Goal: Communication & Community: Answer question/provide support

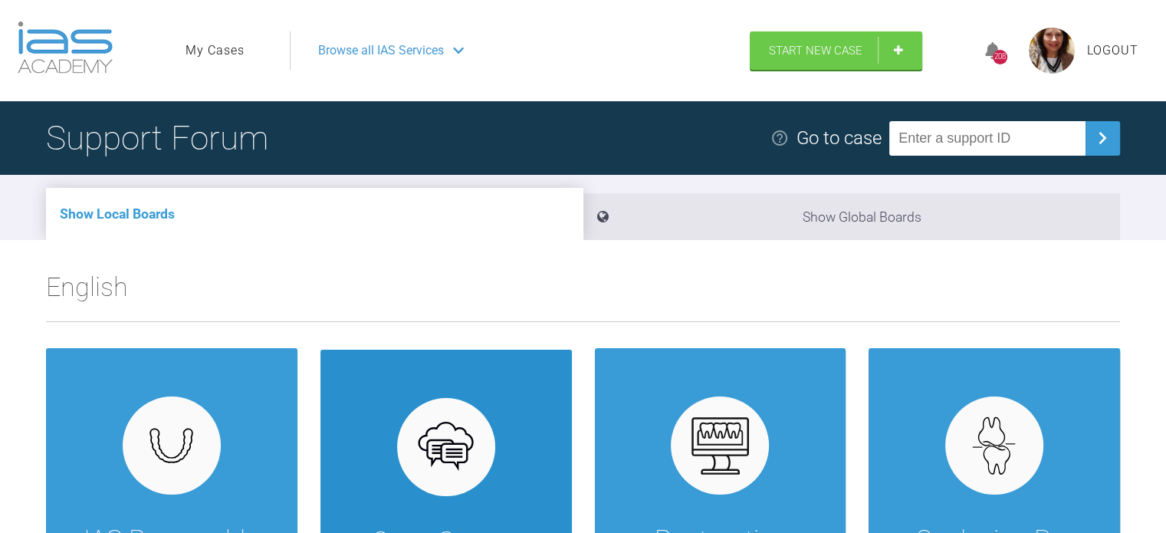
scroll to position [9, 0]
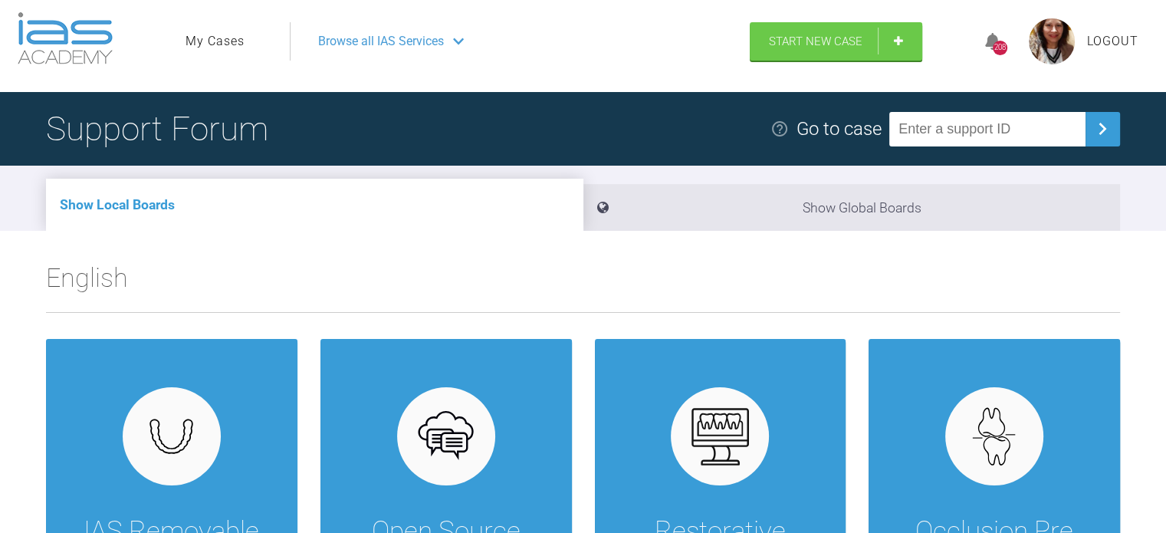
click at [204, 45] on link "My Cases" at bounding box center [214, 41] width 59 height 20
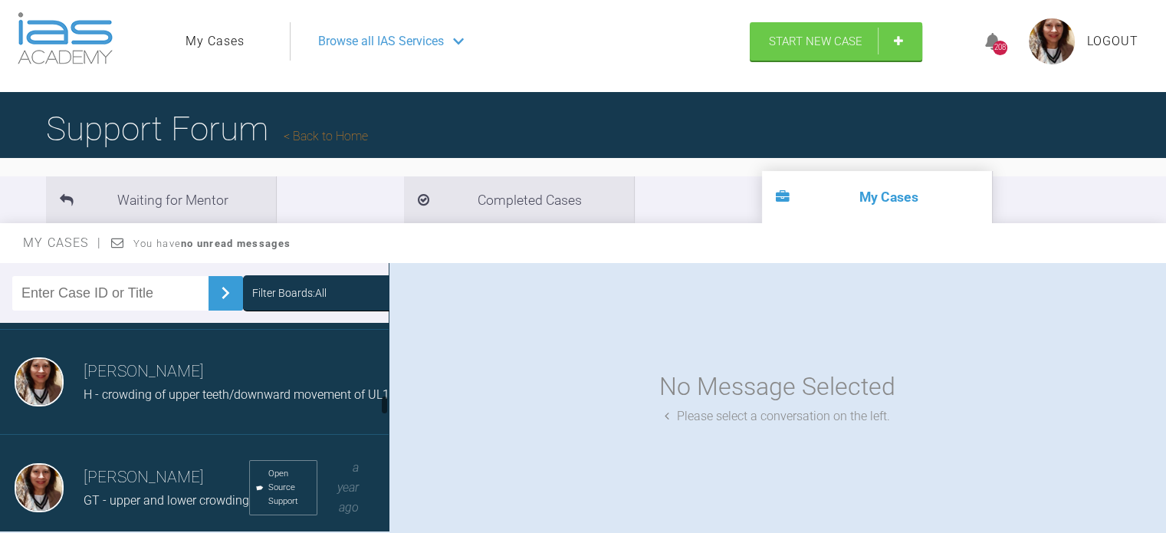
scroll to position [687, 0]
click at [221, 401] on span "H - crowding of upper teeth/downward movement of UL1" at bounding box center [237, 393] width 306 height 15
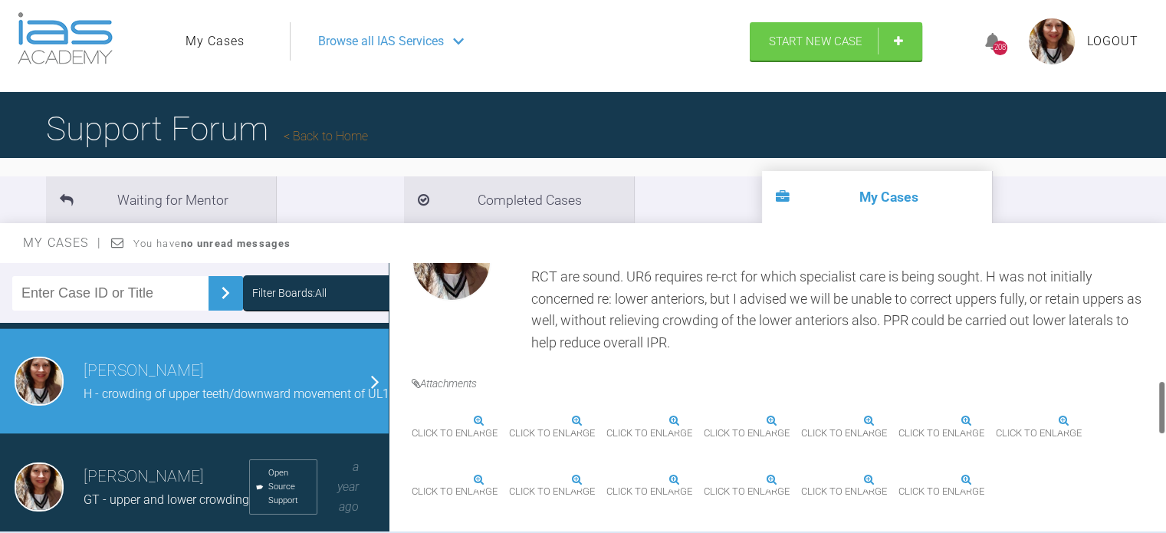
scroll to position [573, 0]
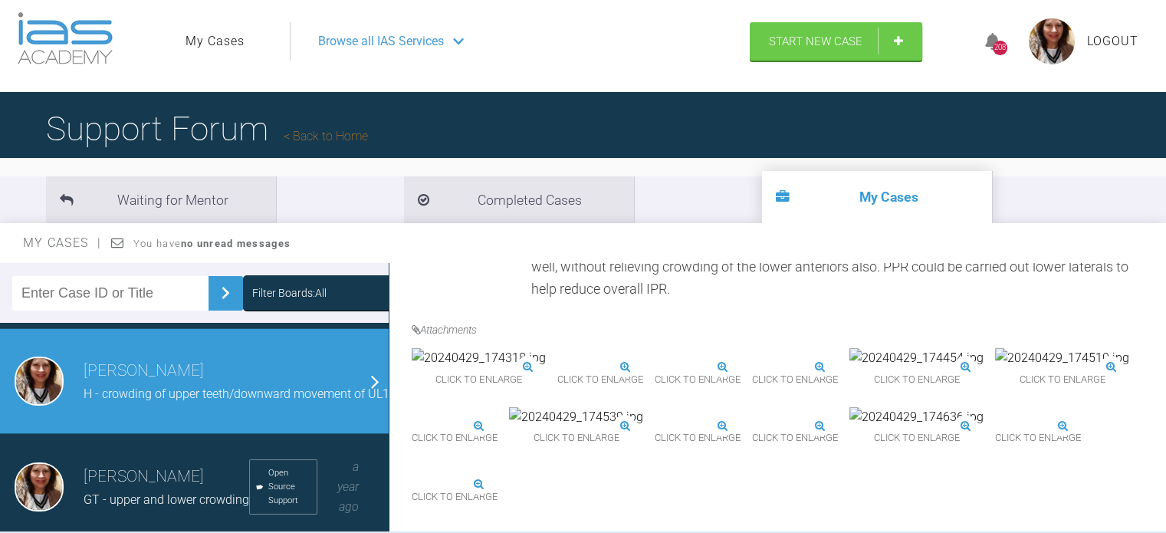
click at [557, 367] on img at bounding box center [557, 367] width 0 height 0
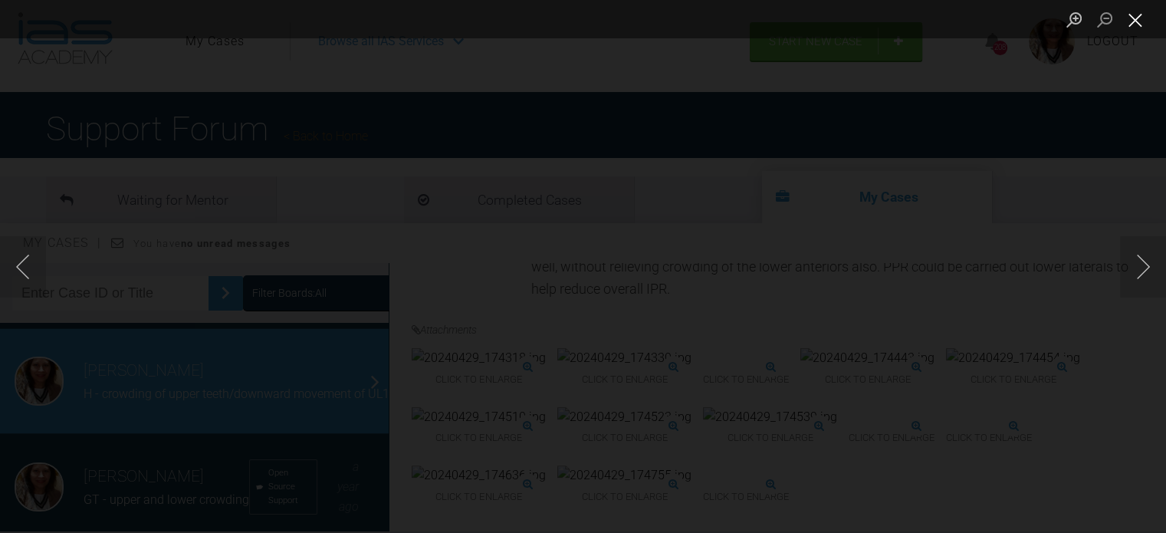
click at [1131, 15] on button "Close lightbox" at bounding box center [1135, 19] width 31 height 27
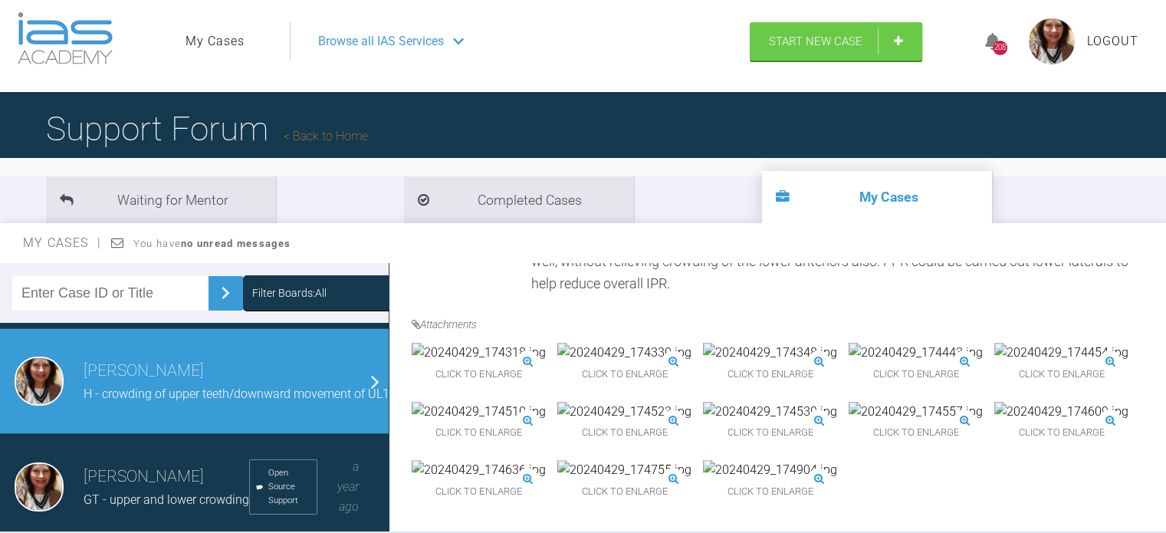
scroll to position [969, 0]
click at [703, 460] on div "Click to enlarge" at bounding box center [770, 481] width 134 height 43
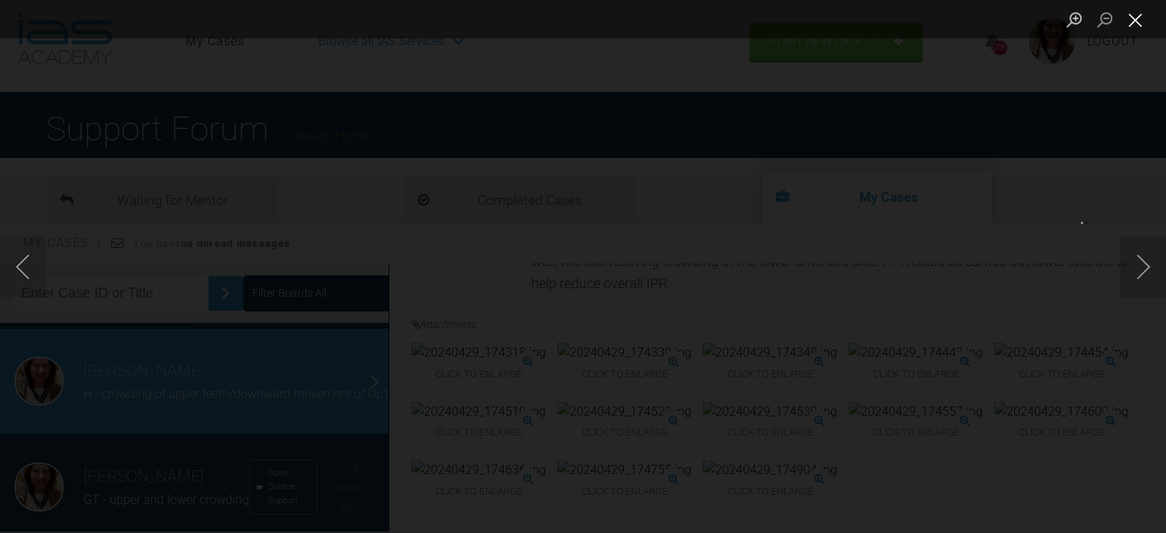
click at [1144, 25] on button "Close lightbox" at bounding box center [1135, 19] width 31 height 27
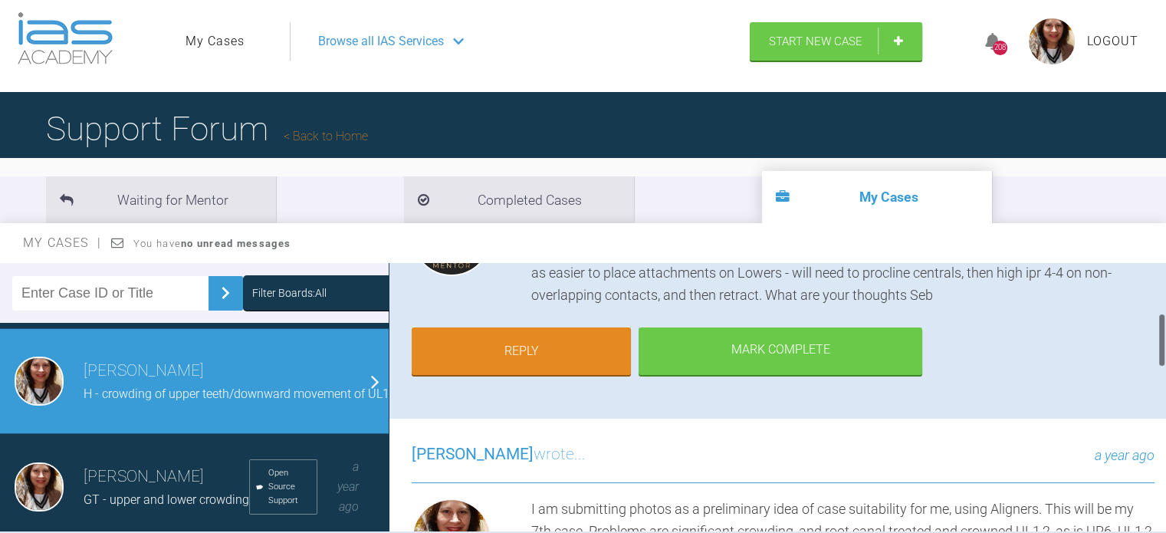
scroll to position [242, 0]
click at [563, 346] on link "Reply" at bounding box center [521, 353] width 219 height 48
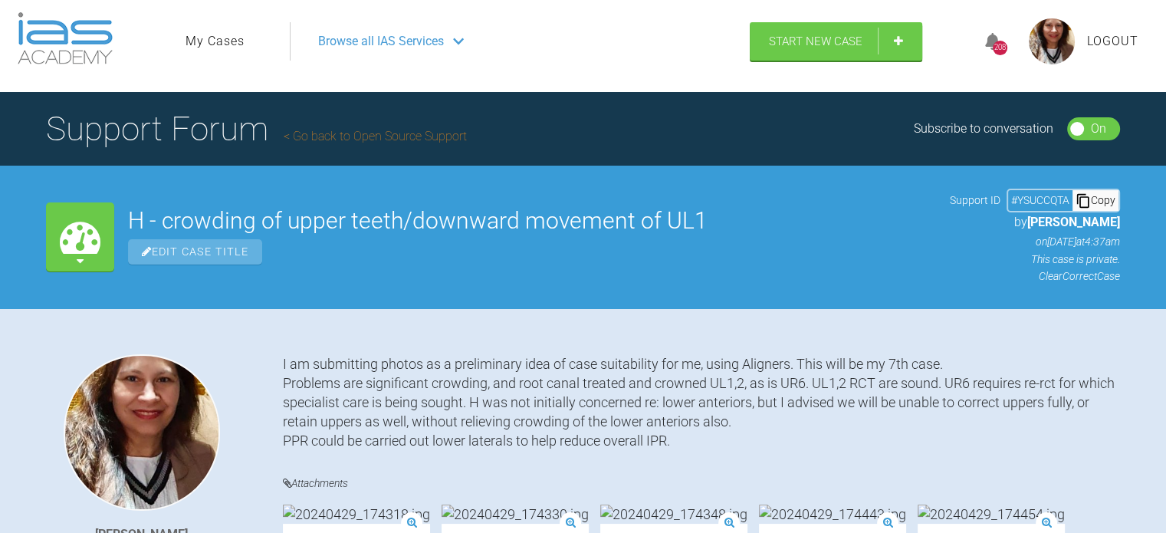
scroll to position [1441, 0]
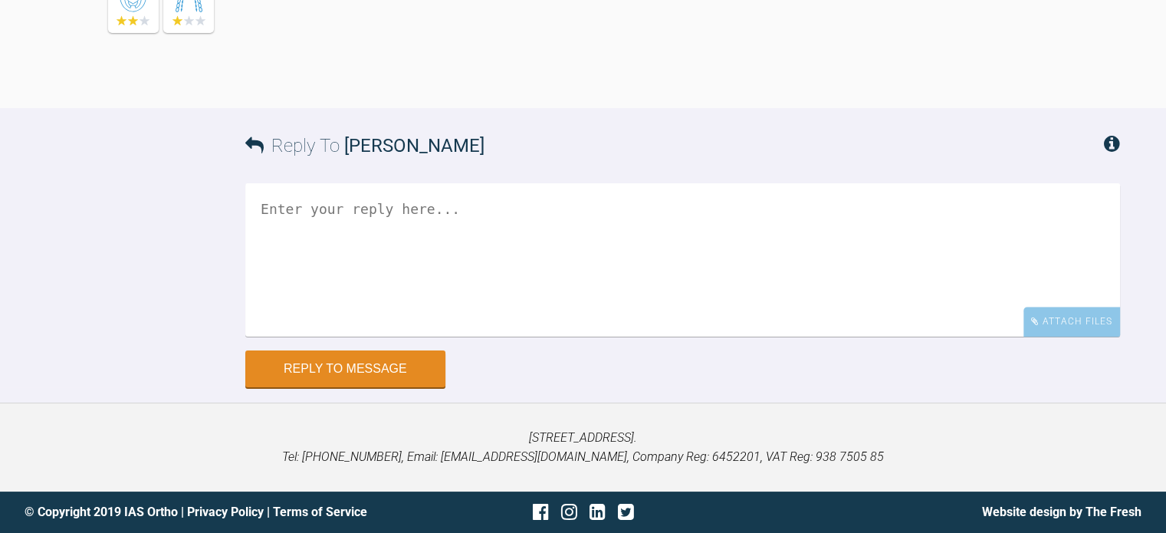
click at [392, 217] on textarea at bounding box center [682, 259] width 875 height 153
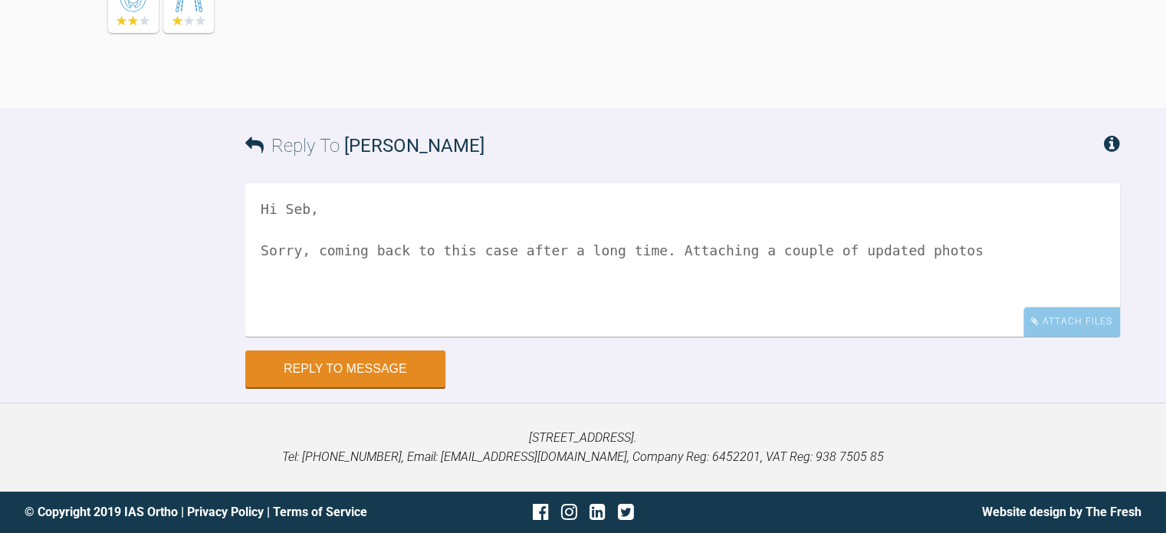
click at [942, 255] on textarea "Hi Seb, Sorry, coming back to this case after a long time. Attaching a couple o…" at bounding box center [682, 259] width 875 height 153
click at [304, 271] on textarea "Hi Seb, Sorry, coming back to this case after a long time. Attaching a couple o…" at bounding box center [682, 259] width 875 height 153
click at [619, 286] on textarea "Hi Seb, Sorry, coming back to this case after a long time. Attaching a couple o…" at bounding box center [682, 259] width 875 height 153
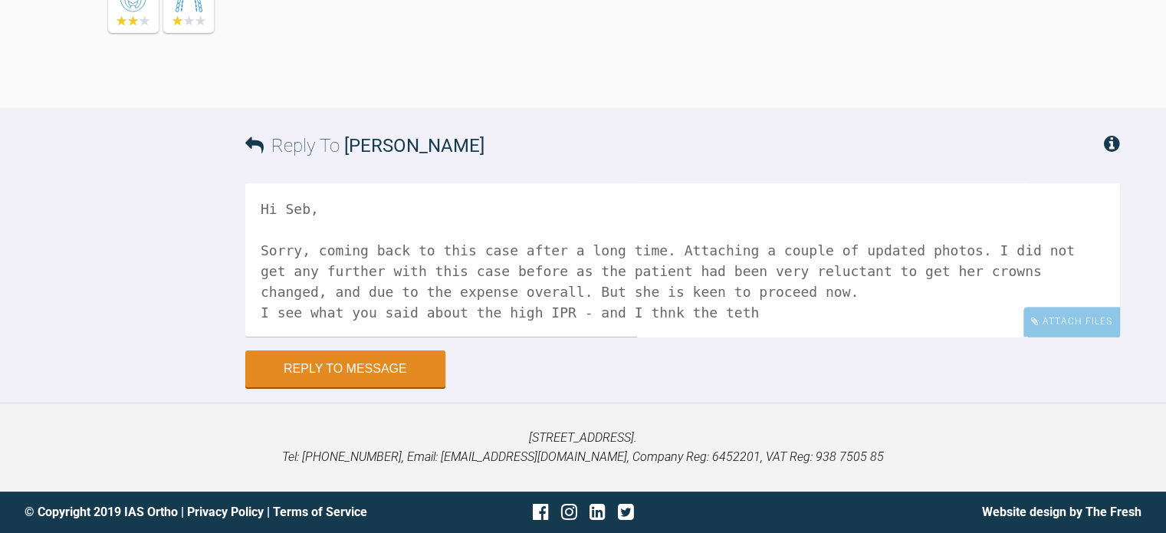
click at [627, 317] on textarea "Hi Seb, Sorry, coming back to this case after a long time. Attaching a couple o…" at bounding box center [682, 259] width 875 height 153
click at [696, 307] on textarea "Hi Seb, Sorry, coming back to this case after a long time. Attaching a couple o…" at bounding box center [682, 259] width 875 height 153
click at [784, 309] on textarea "Hi Seb, Sorry, coming back to this case after a long time. Attaching a couple o…" at bounding box center [682, 259] width 875 height 153
click at [966, 310] on textarea "Hi Seb, Sorry, coming back to this case after a long time. Attaching a couple o…" at bounding box center [682, 259] width 875 height 153
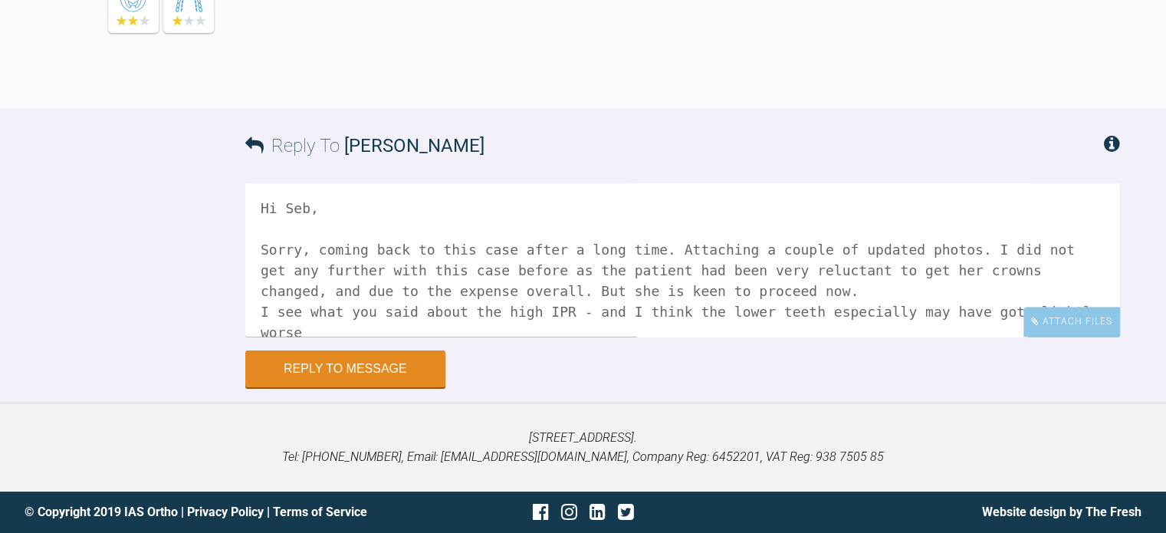
click at [1097, 300] on textarea "Hi Seb, Sorry, coming back to this case after a long time. Attaching a couple o…" at bounding box center [682, 259] width 875 height 153
click at [999, 334] on textarea "Hi Seb, Sorry, coming back to this case after a long time. Attaching a couple o…" at bounding box center [682, 259] width 875 height 153
click at [1086, 284] on textarea "Hi Seb, Sorry, coming back to this case after a long time. Attaching a couple o…" at bounding box center [682, 259] width 875 height 153
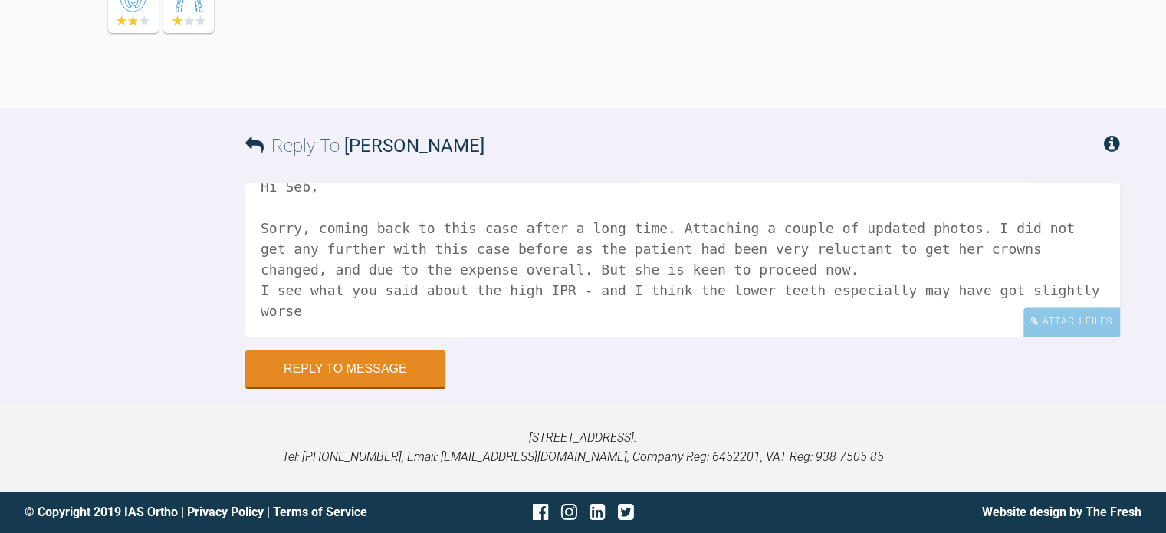
scroll to position [87, 0]
click at [1073, 216] on textarea "Hi Seb, Sorry, coming back to this case after a long time. Attaching a couple o…" at bounding box center [682, 259] width 875 height 153
click at [1030, 222] on textarea "Hi Seb, Sorry, coming back to this case after a long time. Attaching a couple o…" at bounding box center [682, 259] width 875 height 153
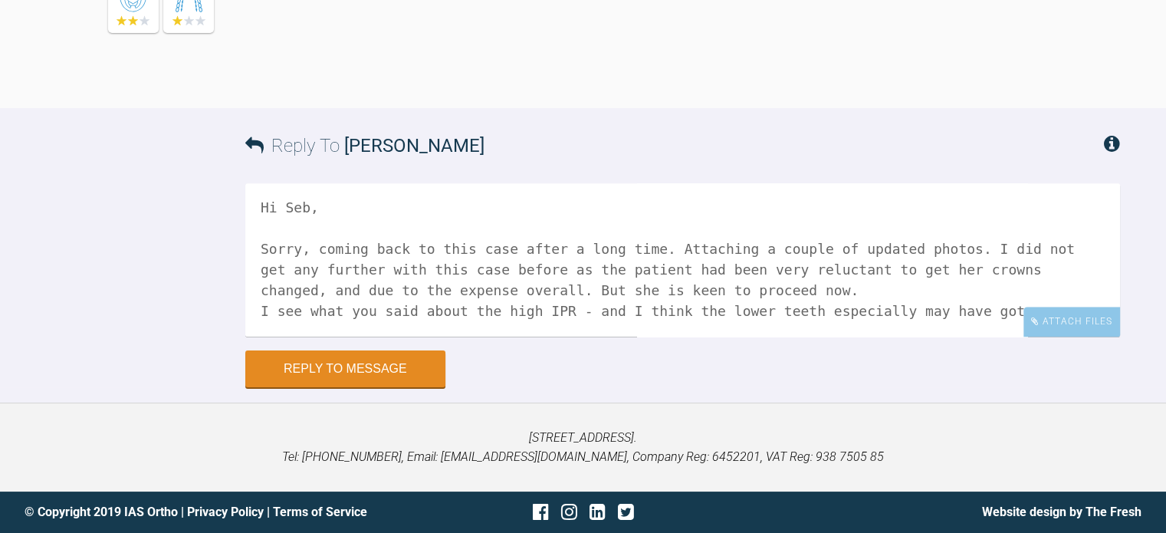
click at [1040, 220] on textarea "Hi Seb, Sorry, coming back to this case after a long time. Attaching a couple o…" at bounding box center [682, 259] width 875 height 153
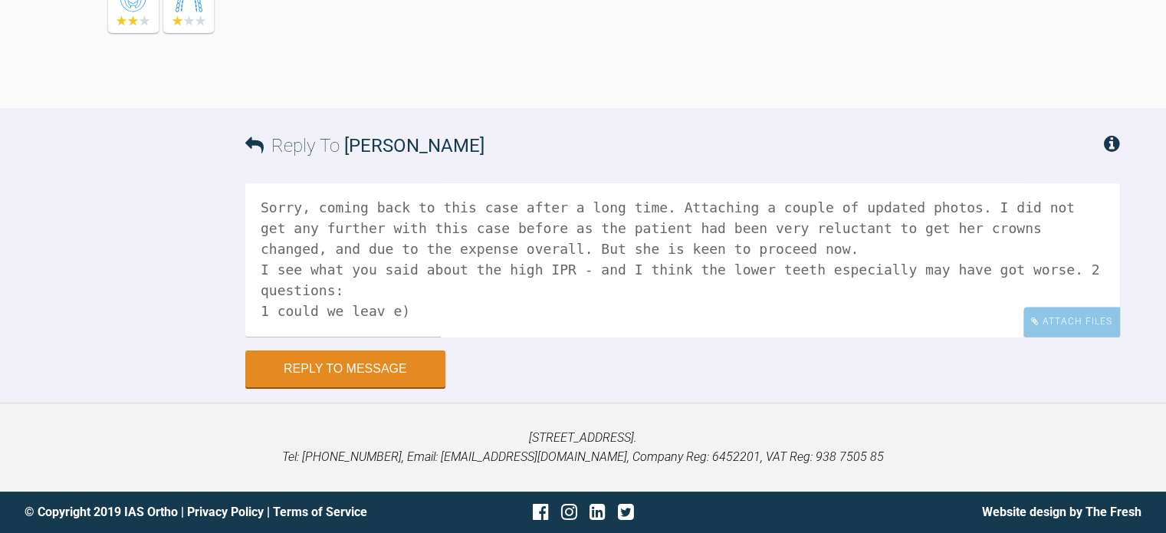
drag, startPoint x: 1104, startPoint y: 164, endPoint x: 1111, endPoint y: 160, distance: 7.9
click at [1111, 160] on div "Reply To [PERSON_NAME]" at bounding box center [682, 145] width 875 height 75
click at [391, 265] on textarea "Hi Seb, Sorry, coming back to this case after a long time. Attaching a couple o…" at bounding box center [682, 259] width 875 height 153
click at [398, 268] on textarea "Hi Seb, Sorry, coming back to this case after a long time. Attaching a couple o…" at bounding box center [682, 259] width 875 height 153
click at [269, 268] on textarea "Hi Seb, Sorry, coming back to this case after a long time. Attaching a couple o…" at bounding box center [682, 259] width 875 height 153
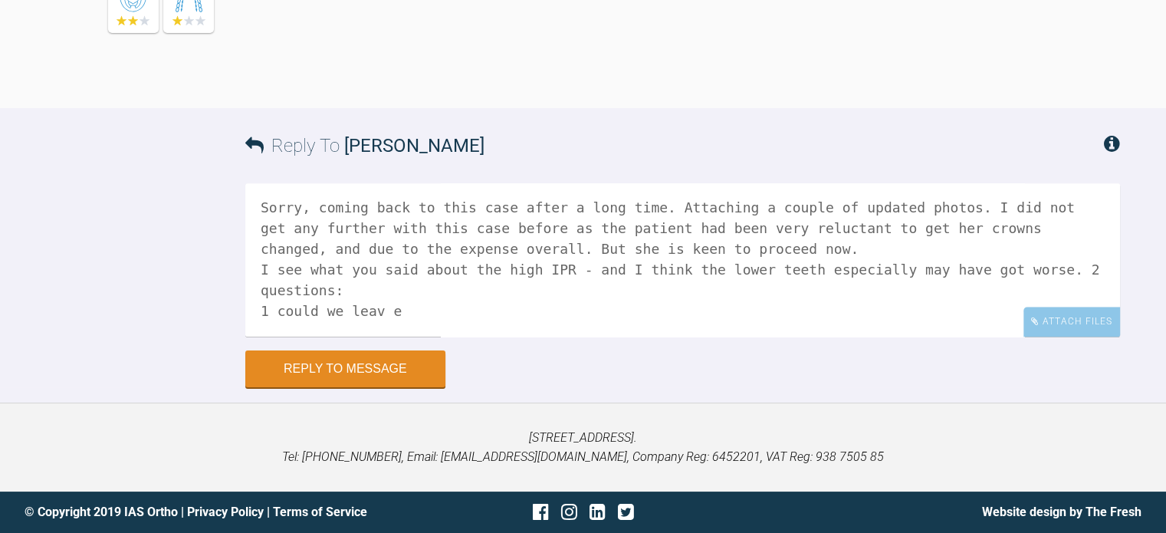
paste textarea ")"
click at [386, 266] on textarea "Hi Seb, Sorry, coming back to this case after a long time. Attaching a couple o…" at bounding box center [682, 259] width 875 height 153
click at [415, 267] on textarea "Hi Seb, Sorry, coming back to this case after a long time. Attaching a couple o…" at bounding box center [682, 259] width 875 height 153
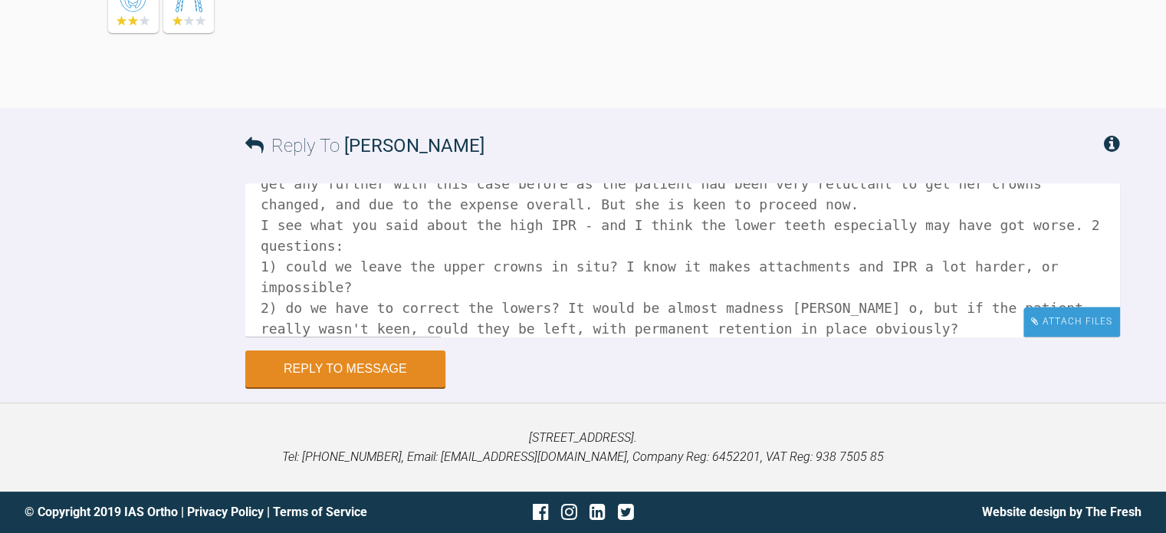
type textarea "Hi Seb, Sorry, coming back to this case after a long time. Attaching a couple o…"
click at [1042, 315] on div "Attach Files" at bounding box center [1071, 322] width 97 height 30
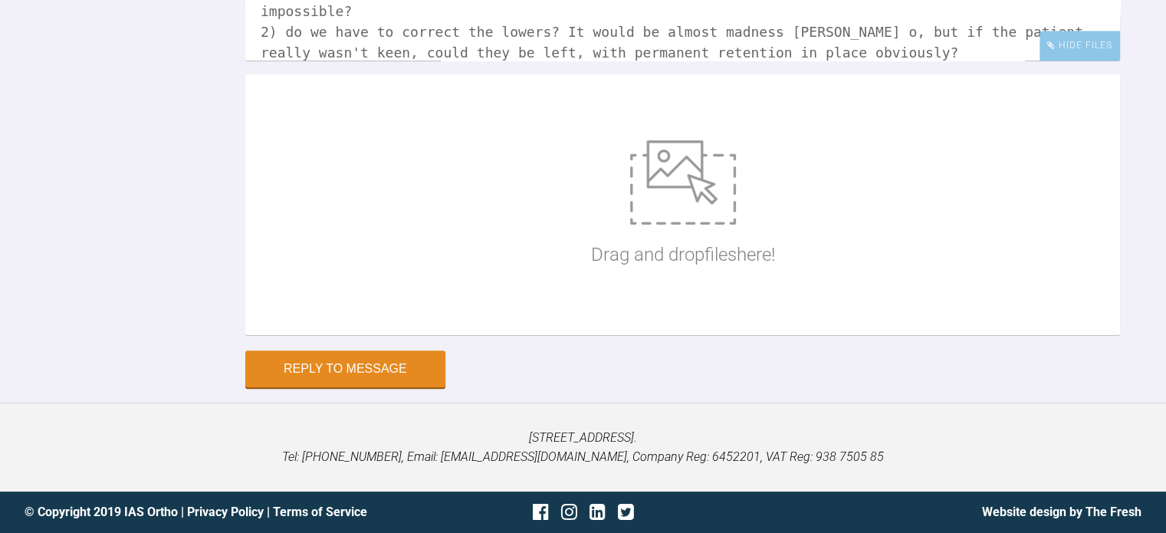
scroll to position [1717, 0]
click at [419, 297] on div "Drag and drop files here!" at bounding box center [682, 204] width 875 height 261
type input "C:\fakepath\20250815_163946.jpg"
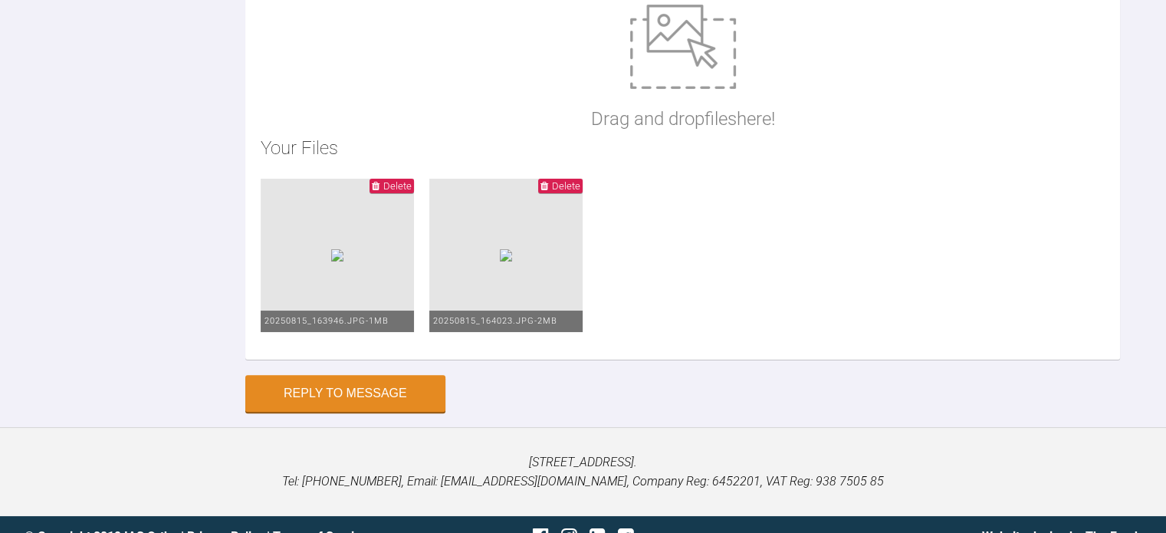
scroll to position [37, 0]
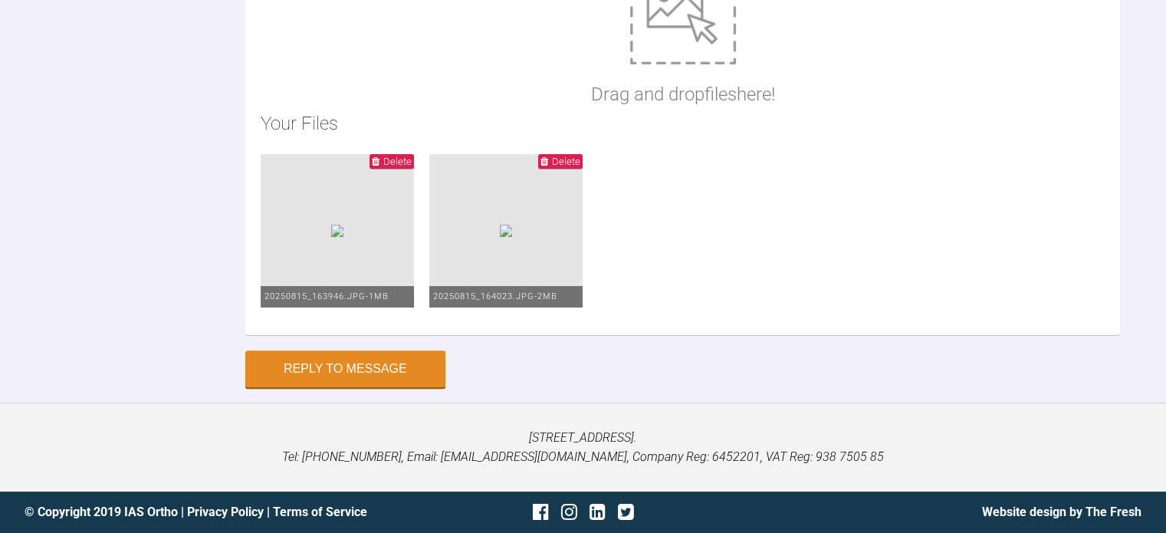
scroll to position [1556, 0]
type textarea "Hi Seb, Sorry, coming back to this case after a long time. Attaching a couple o…"
click at [337, 365] on button "Reply to Message" at bounding box center [345, 370] width 200 height 37
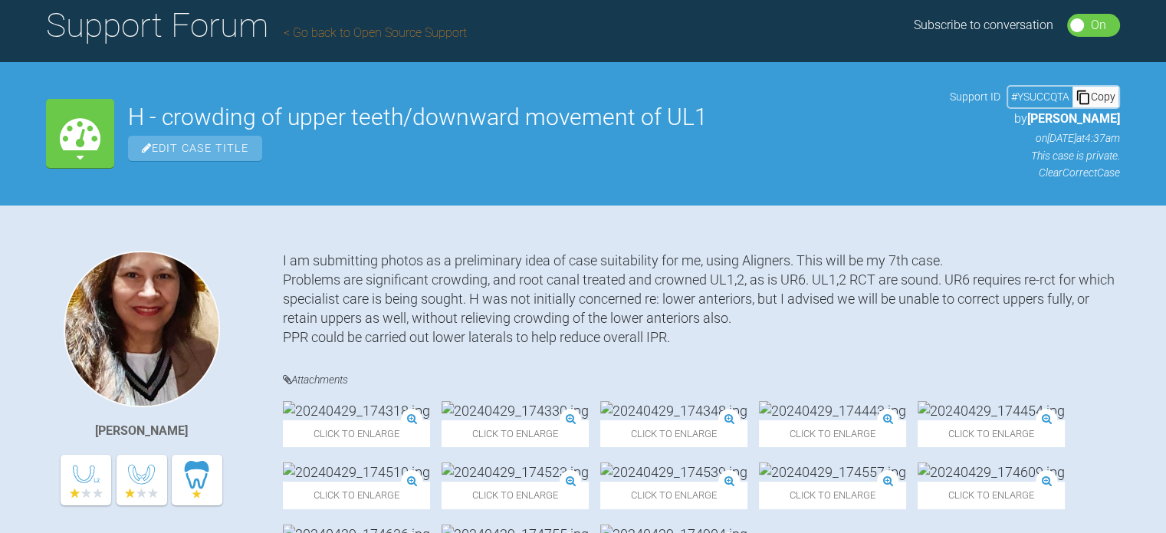
scroll to position [0, 0]
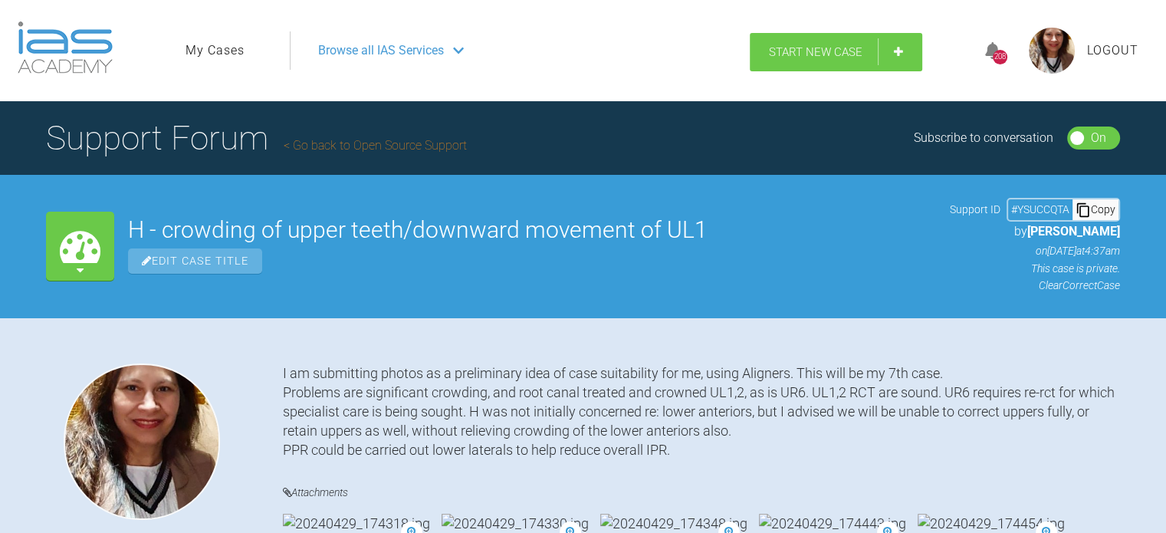
click at [789, 50] on span "Start New Case" at bounding box center [816, 52] width 94 height 14
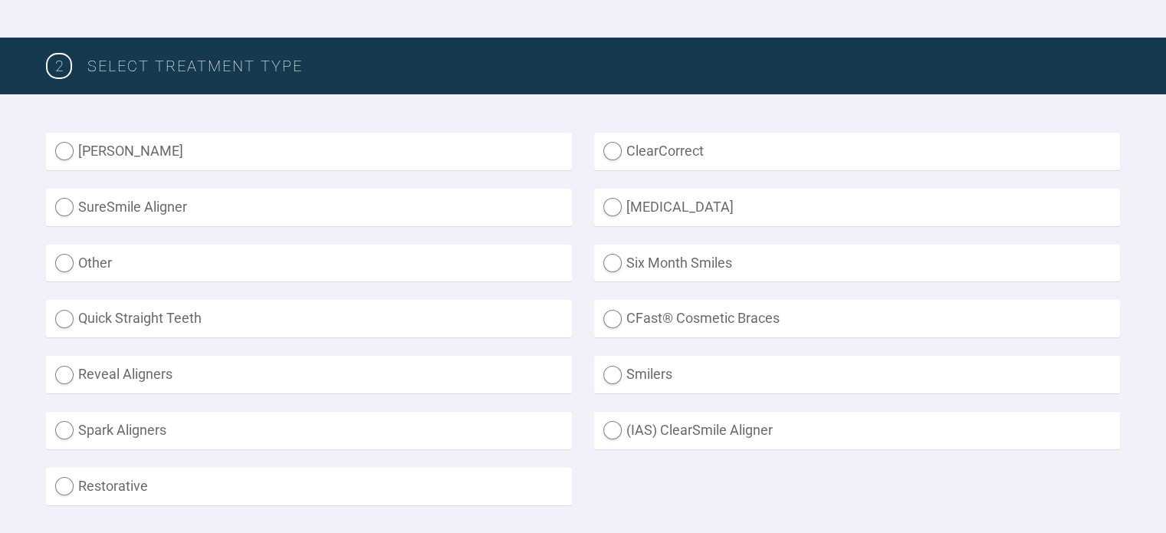
scroll to position [365, 0]
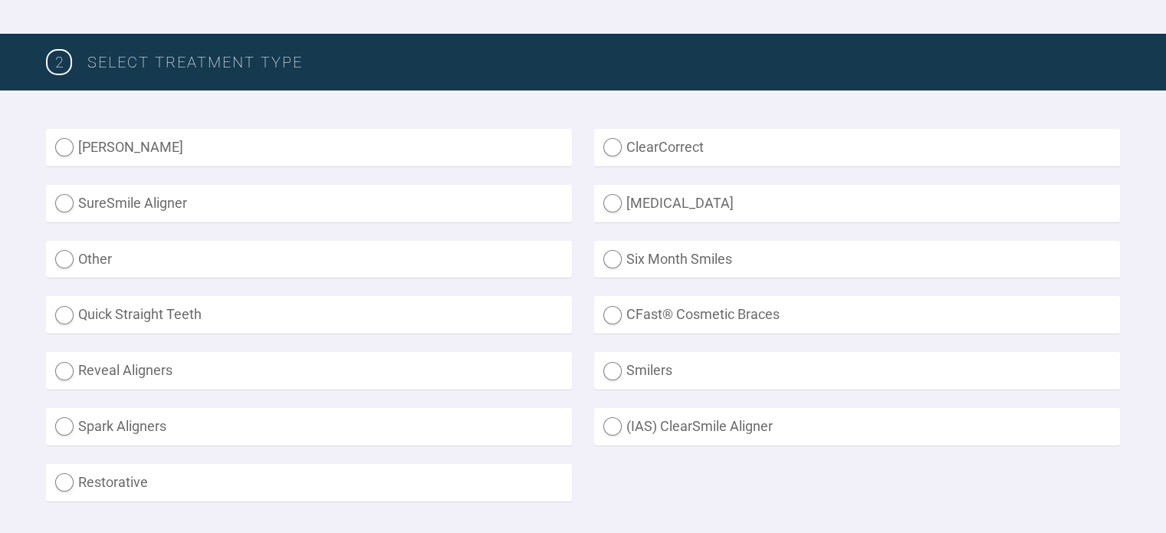
click at [618, 140] on label "ClearCorrect" at bounding box center [857, 148] width 526 height 38
radio input "true"
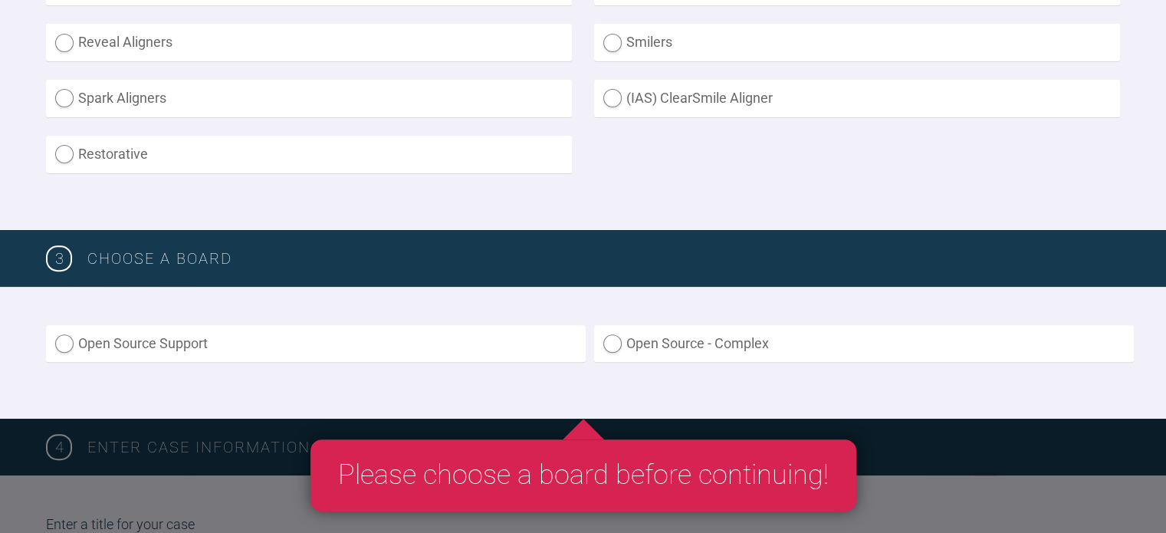
scroll to position [696, 0]
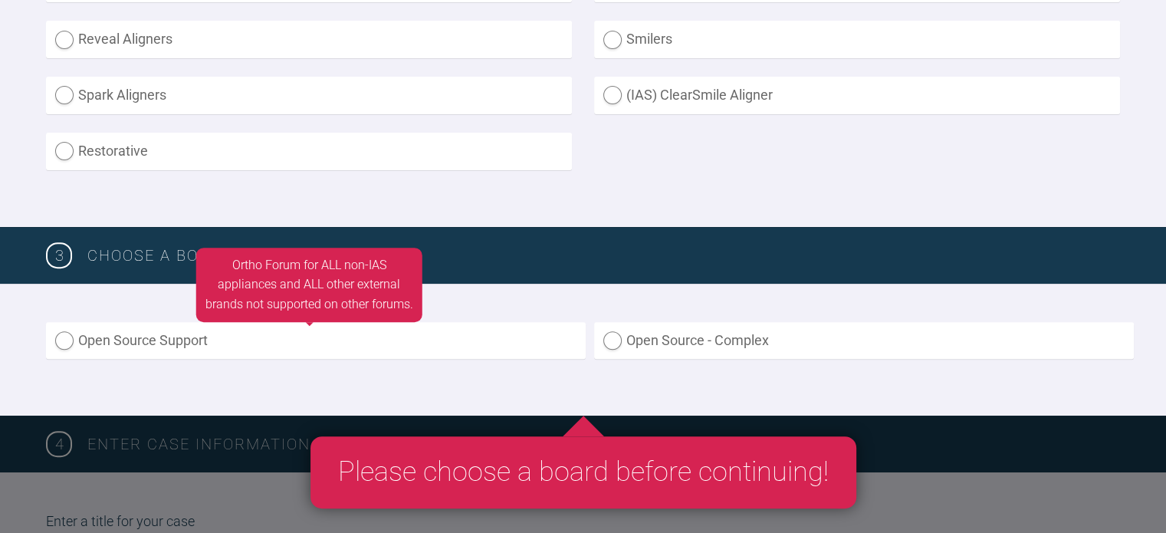
click at [279, 342] on label "Open Source Support" at bounding box center [316, 341] width 540 height 38
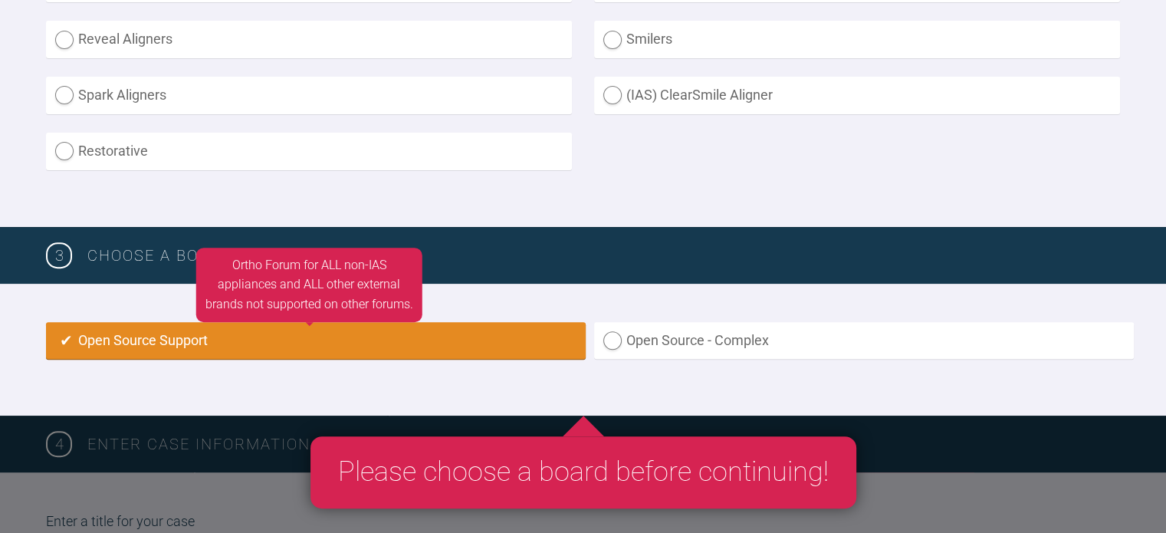
radio input "true"
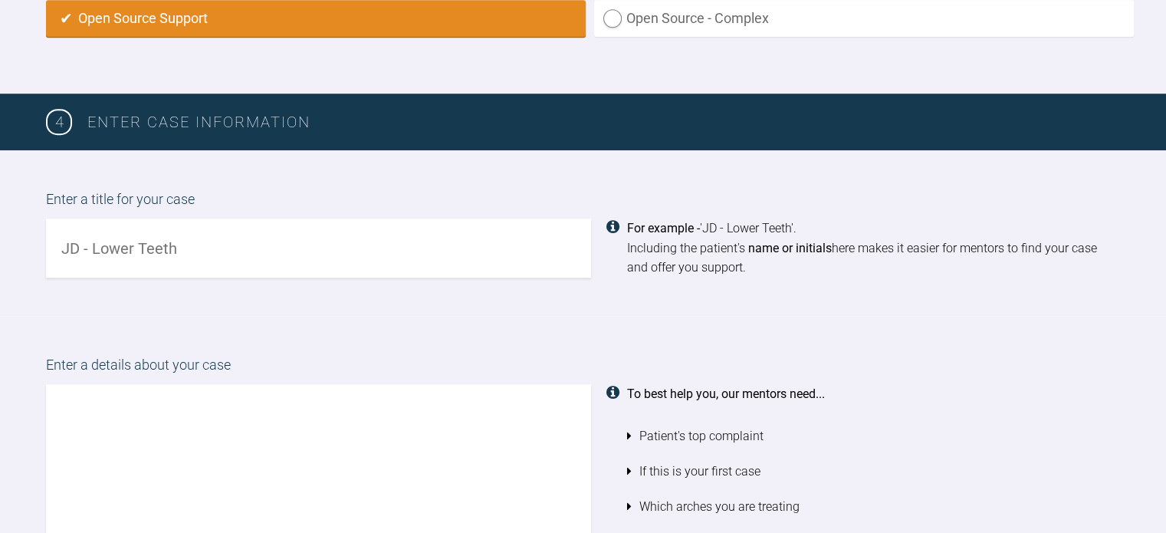
click at [130, 254] on input "text" at bounding box center [318, 247] width 545 height 59
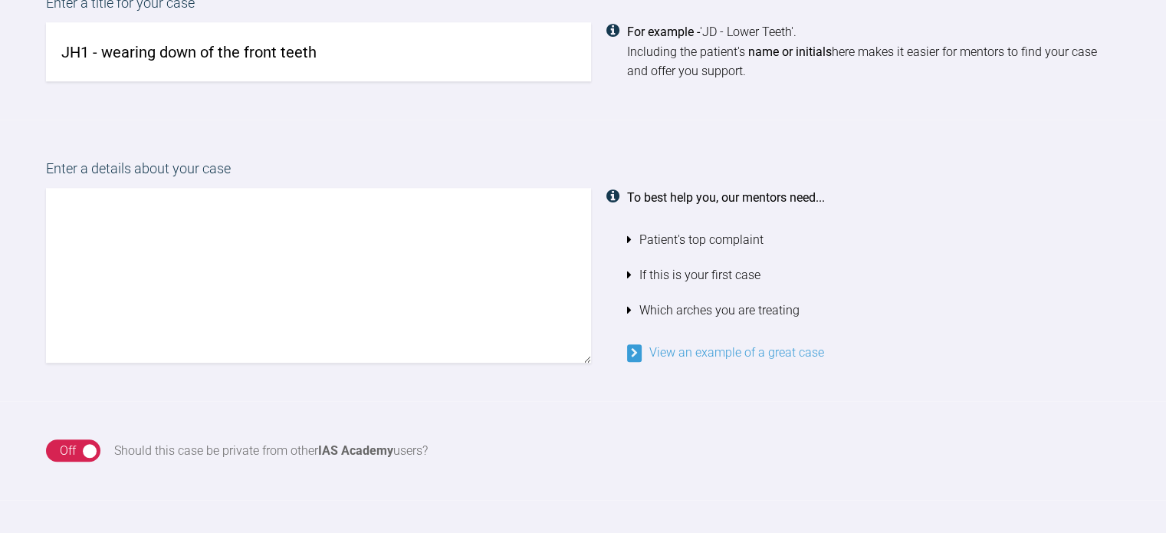
scroll to position [1218, 0]
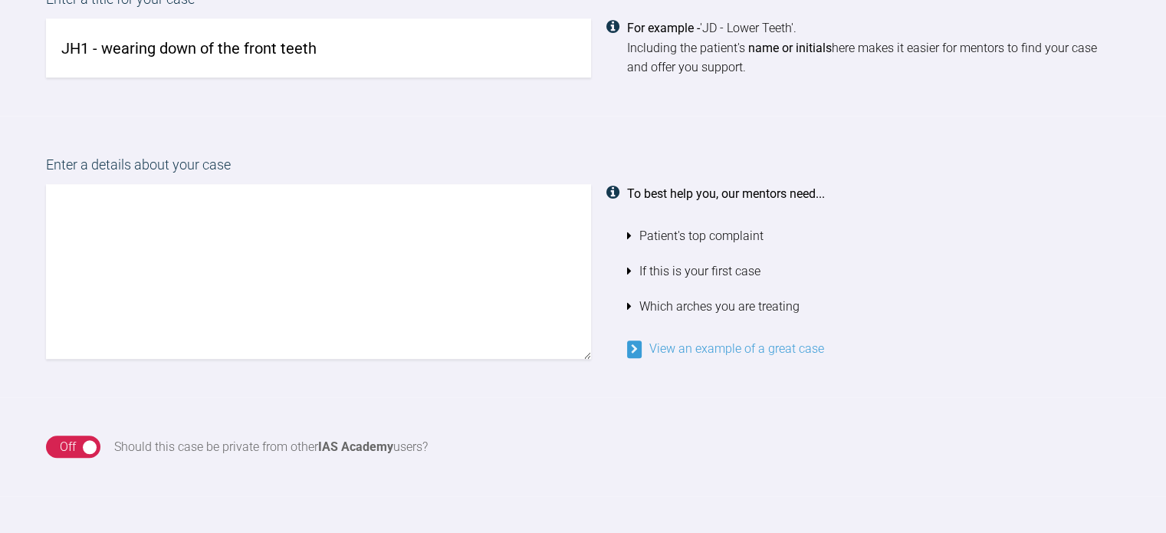
type input "JH1 - wearing down of the front teeth"
click at [176, 212] on textarea at bounding box center [318, 271] width 545 height 175
type textarea "P"
click at [169, 202] on textarea "C/O: teeth visibky shortened" at bounding box center [318, 271] width 545 height 175
click at [274, 212] on textarea "C/O: teeth visibly shortened" at bounding box center [318, 271] width 545 height 175
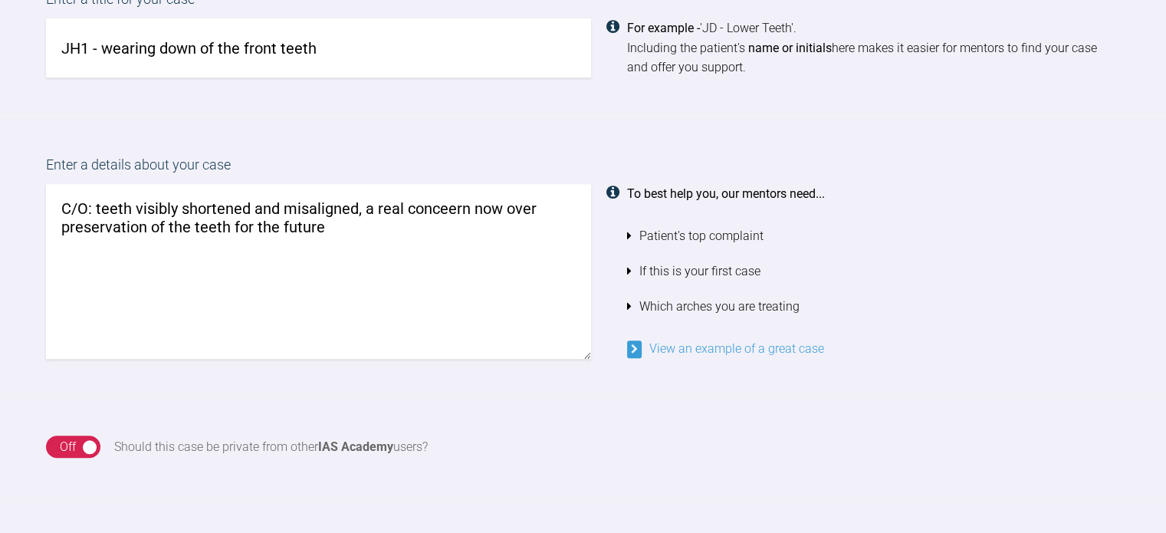
click at [448, 207] on textarea "C/O: teeth visibly shortened and misaligned, a real conceern now over preservat…" at bounding box center [318, 271] width 545 height 175
click at [343, 223] on textarea "C/O: teeth visibly shortened and misaligned, a real concern now over preservati…" at bounding box center [318, 271] width 545 height 175
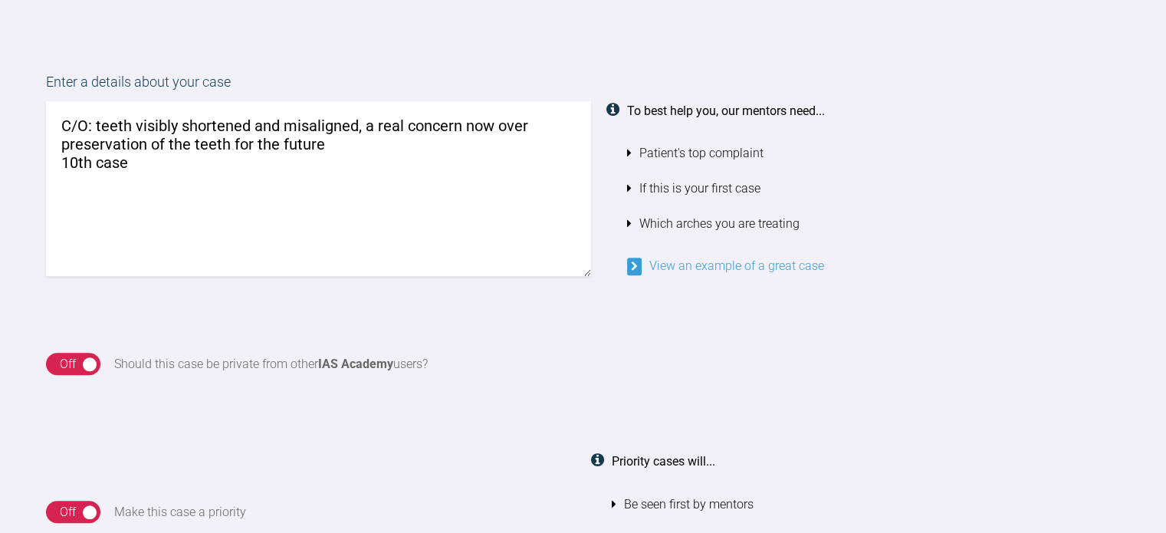
scroll to position [1304, 0]
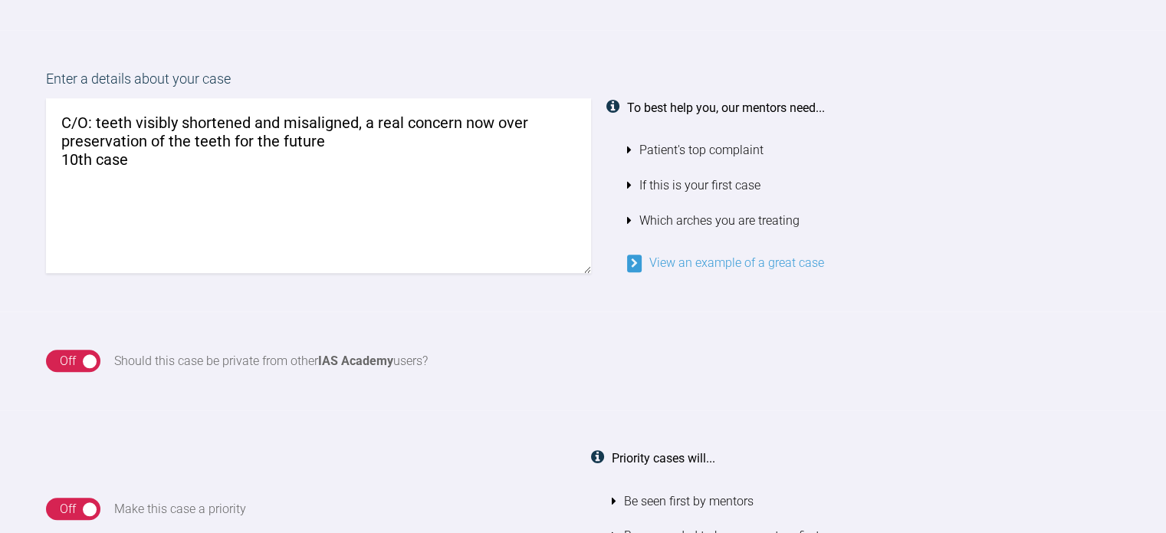
click at [91, 159] on textarea "C/O: teeth visibly shortened and misaligned, a real concern now over preservati…" at bounding box center [318, 185] width 545 height 175
click at [125, 153] on textarea "C/O: teeth visibly shortened and misaligned, a real concern now over preservati…" at bounding box center [318, 185] width 545 height 175
click at [163, 158] on textarea "C/O: teeth visibly shortened and misaligned, a real concern now over preservati…" at bounding box center [318, 185] width 545 height 175
click at [231, 162] on textarea "C/O: teeth visibly shortened and misaligned, a real concern now over preservati…" at bounding box center [318, 185] width 545 height 175
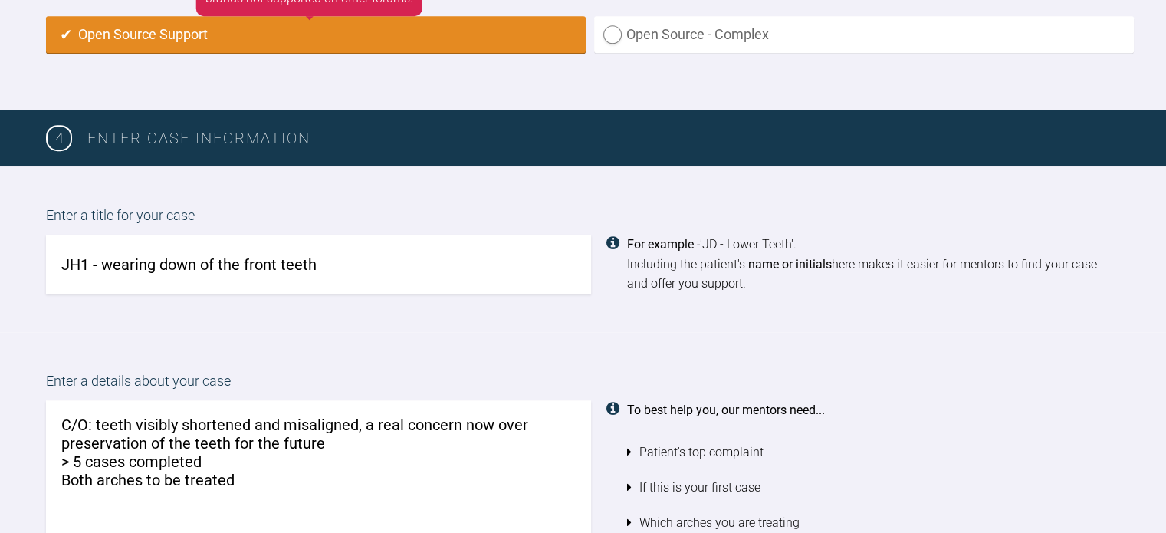
scroll to position [1002, 0]
paste textarea "There is a constricted envelope of function which will worsen as the teeth crow…"
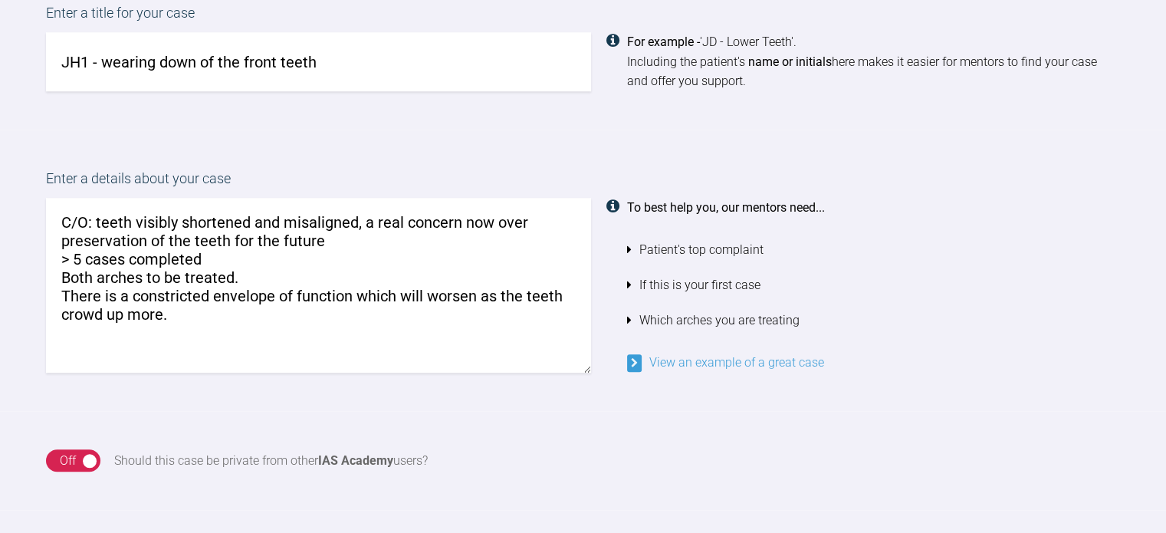
scroll to position [1213, 0]
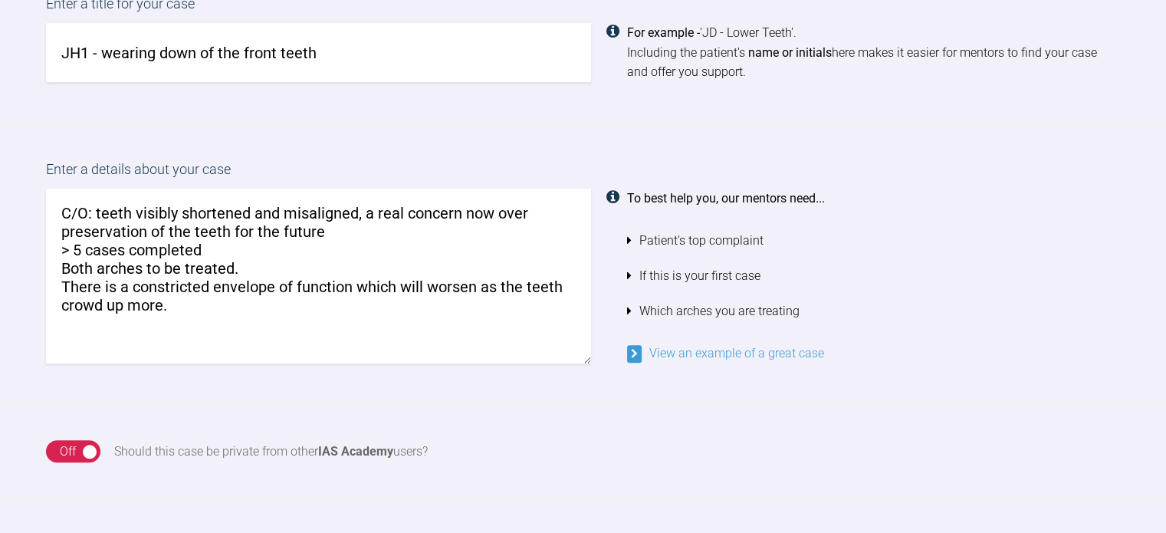
click at [61, 284] on textarea "C/O: teeth visibly shortened and misaligned, a real concern now over preservati…" at bounding box center [318, 276] width 545 height 175
click at [333, 306] on textarea "C/O: teeth visibly shortened and misaligned, a real concern now over preservati…" at bounding box center [318, 276] width 545 height 175
type textarea "C/O: teeth visibly shortened and misaligned, a real concern now over preservati…"
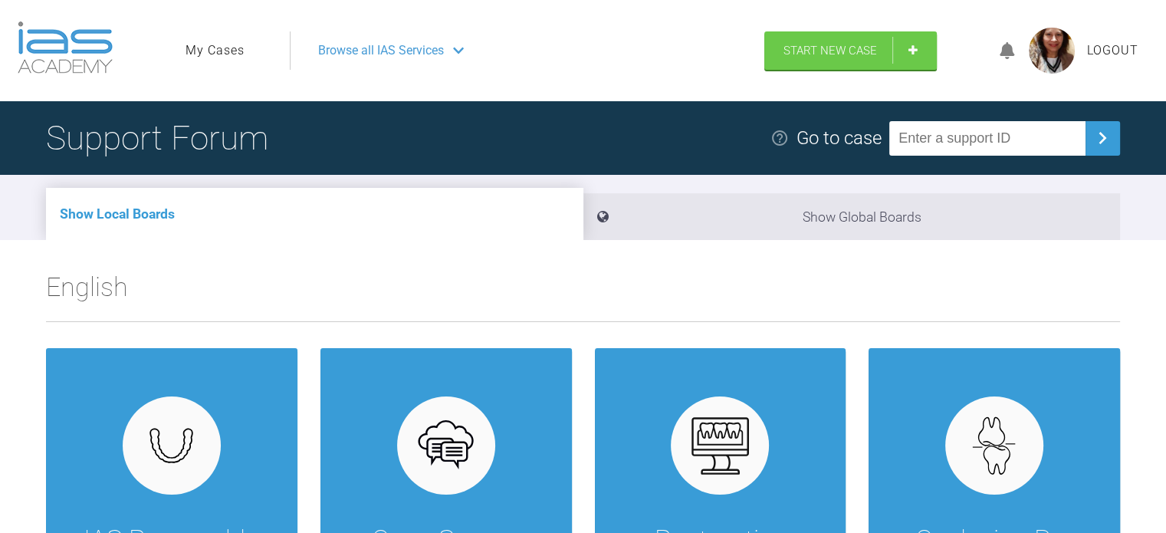
click at [202, 55] on link "My Cases" at bounding box center [214, 51] width 59 height 20
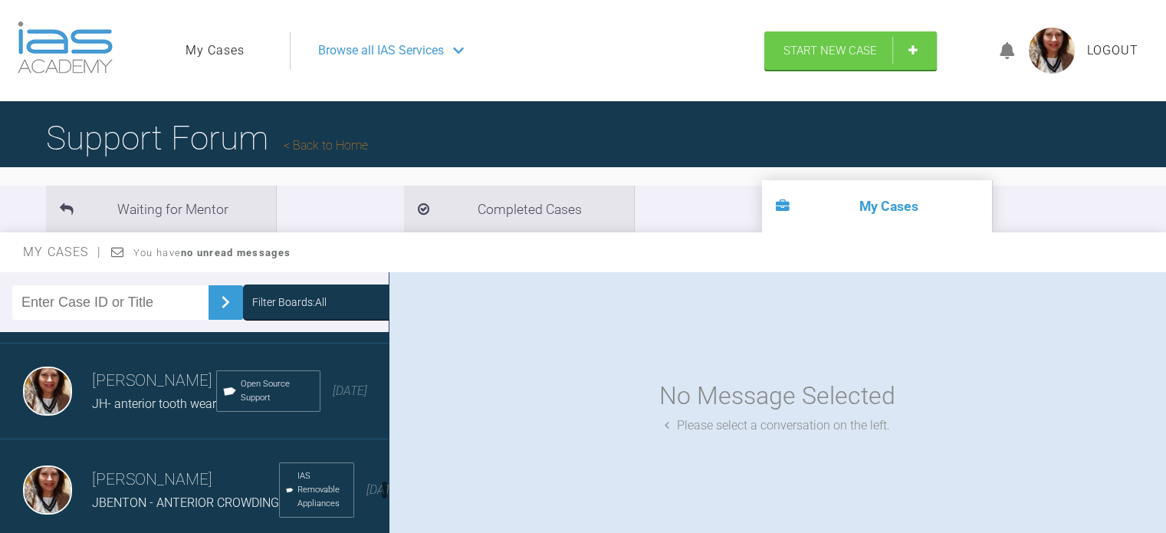
scroll to position [1401, 0]
click at [169, 414] on div "JH- anterior tooth wear" at bounding box center [154, 404] width 124 height 20
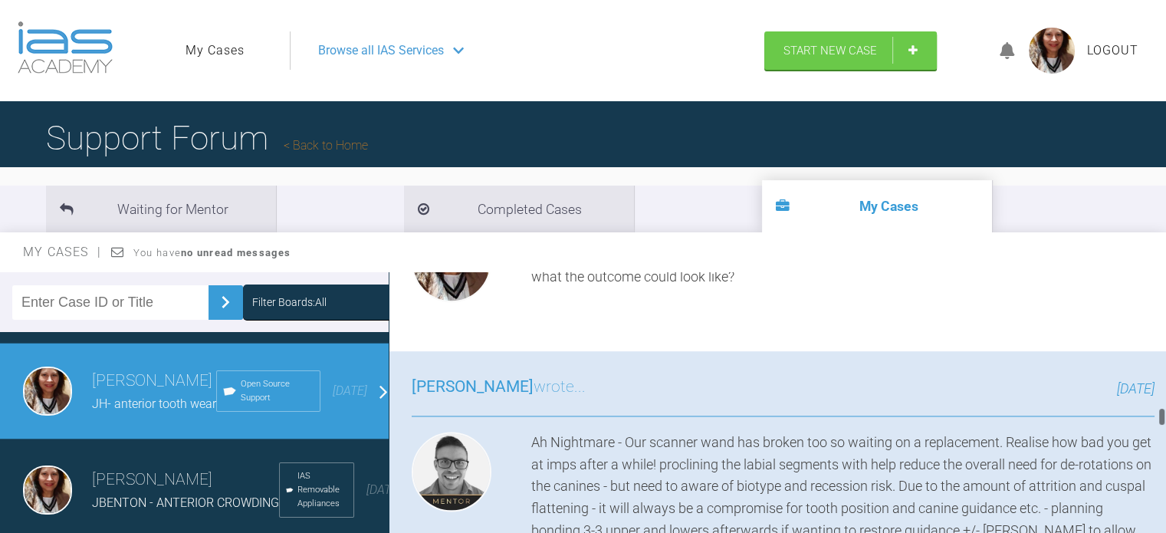
scroll to position [2404, 0]
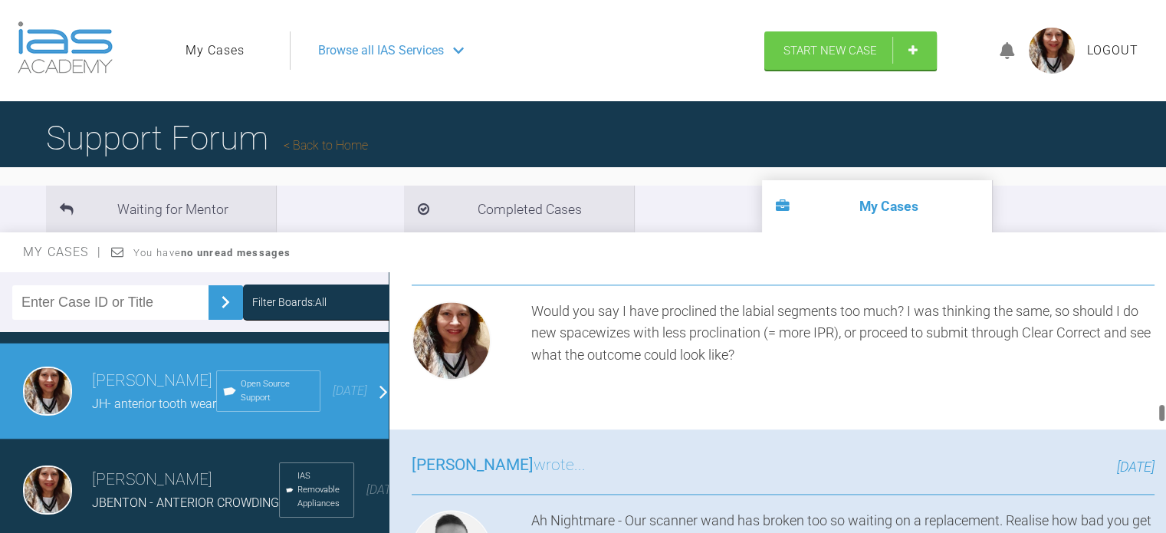
click at [757, 386] on div "Would you say I have proclined the labial segments too much? I was thinking the…" at bounding box center [842, 343] width 623 height 86
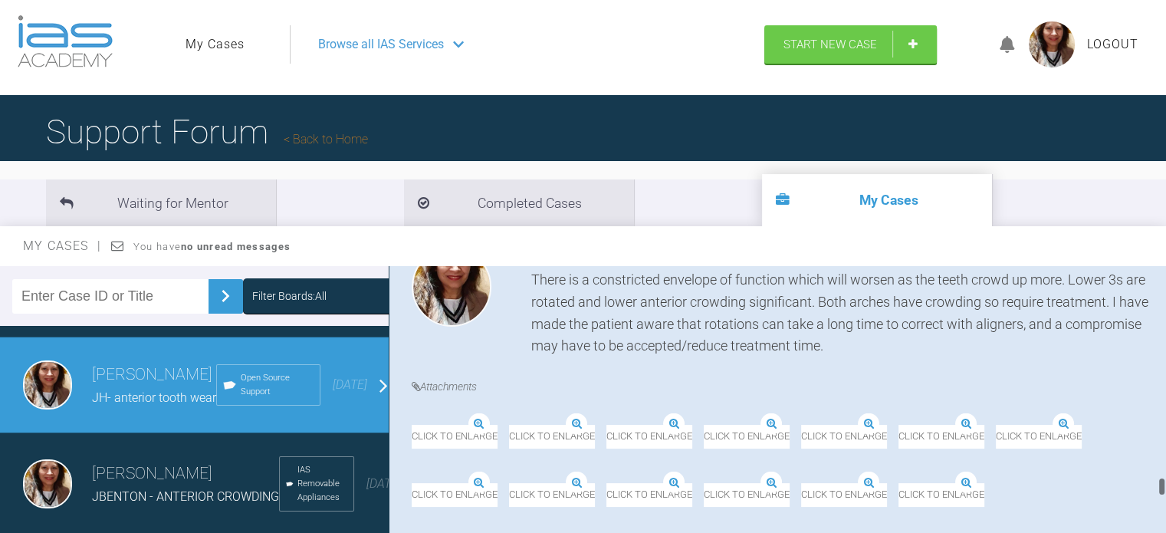
scroll to position [3740, 0]
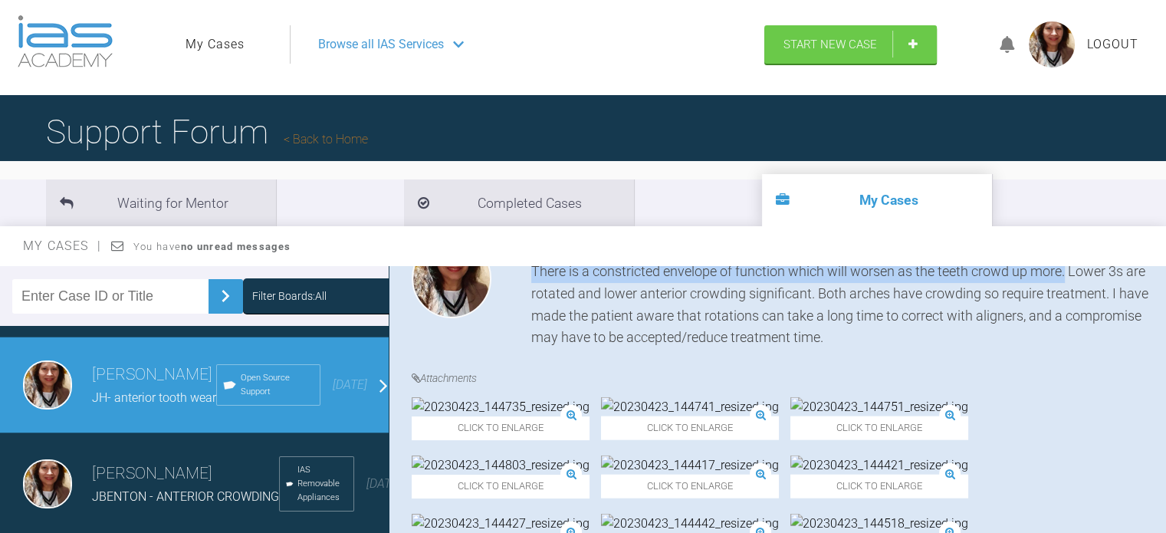
drag, startPoint x: 531, startPoint y: 330, endPoint x: 1068, endPoint y: 328, distance: 536.5
click at [1068, 328] on div "I noted a shortening of the anterior teeth and the patient has noticed his teet…" at bounding box center [842, 293] width 623 height 110
copy div "There is a constricted envelope of function which will worsen as the teeth crow…"
